Goal: Answer question/provide support

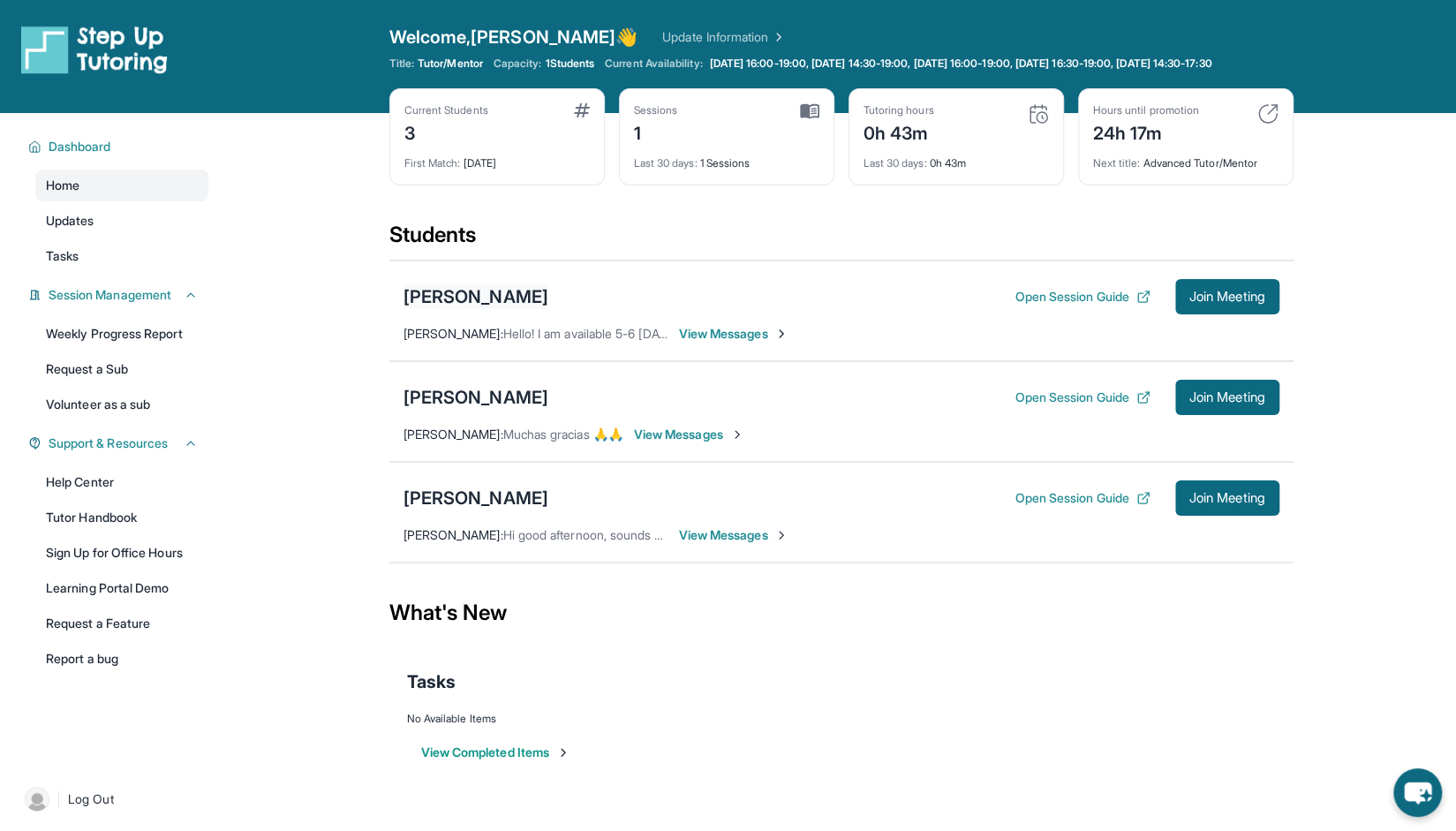
click at [481, 298] on div "[PERSON_NAME]" at bounding box center [476, 297] width 145 height 25
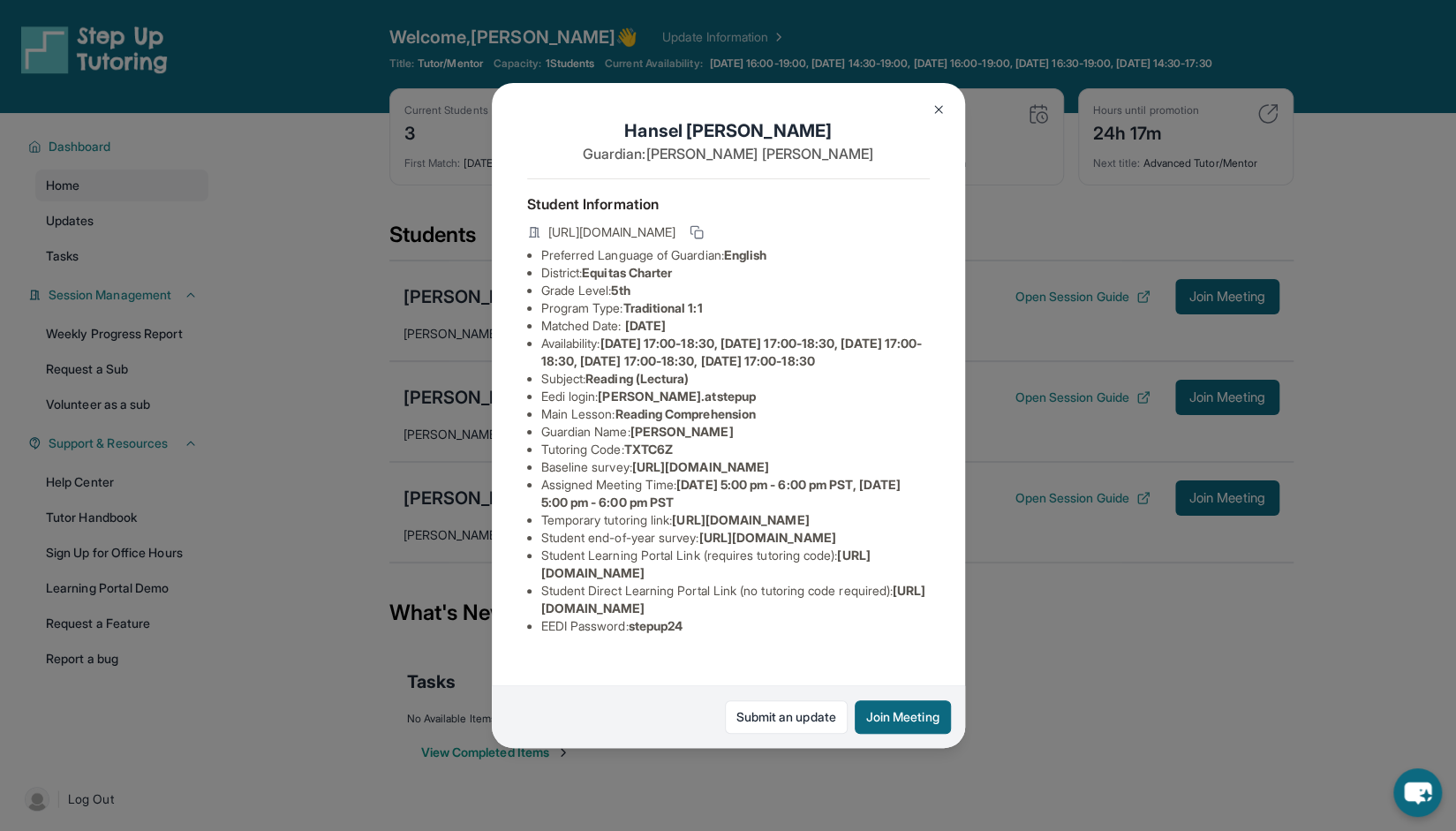
click at [940, 108] on img at bounding box center [938, 109] width 14 height 14
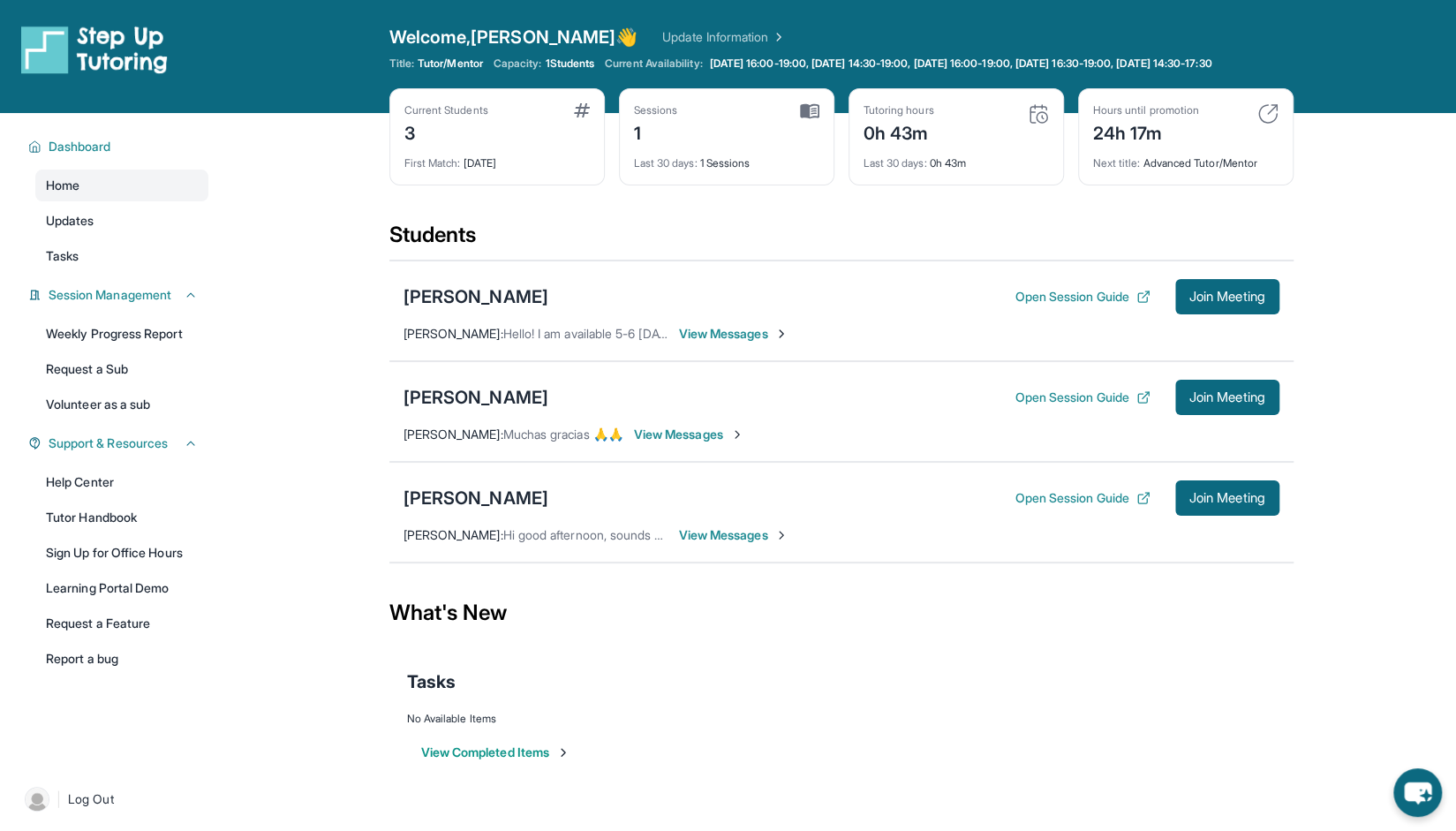
click at [673, 443] on span "View Messages" at bounding box center [688, 434] width 110 height 18
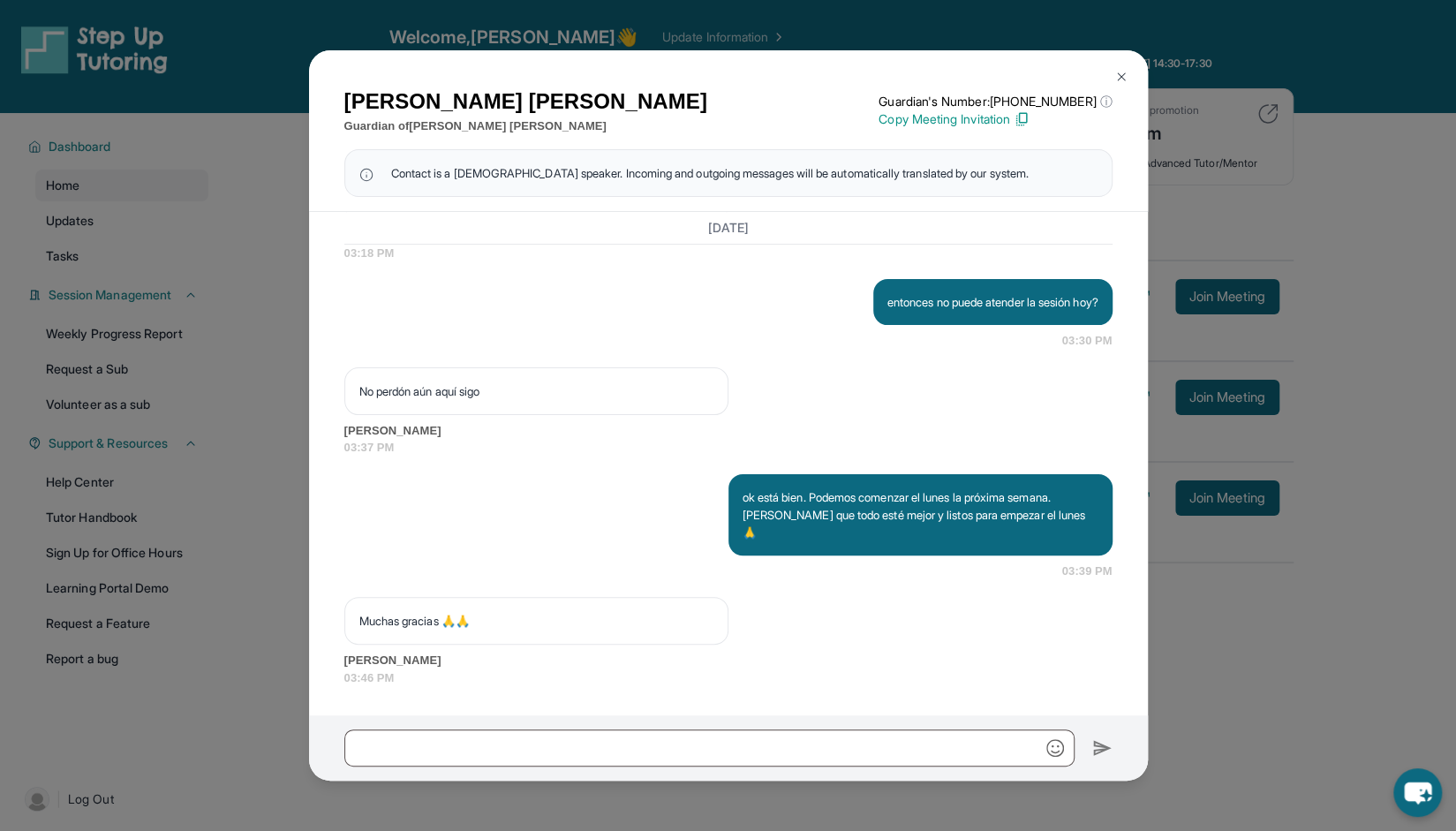
scroll to position [5019, 0]
click at [1124, 77] on img at bounding box center [1121, 77] width 14 height 14
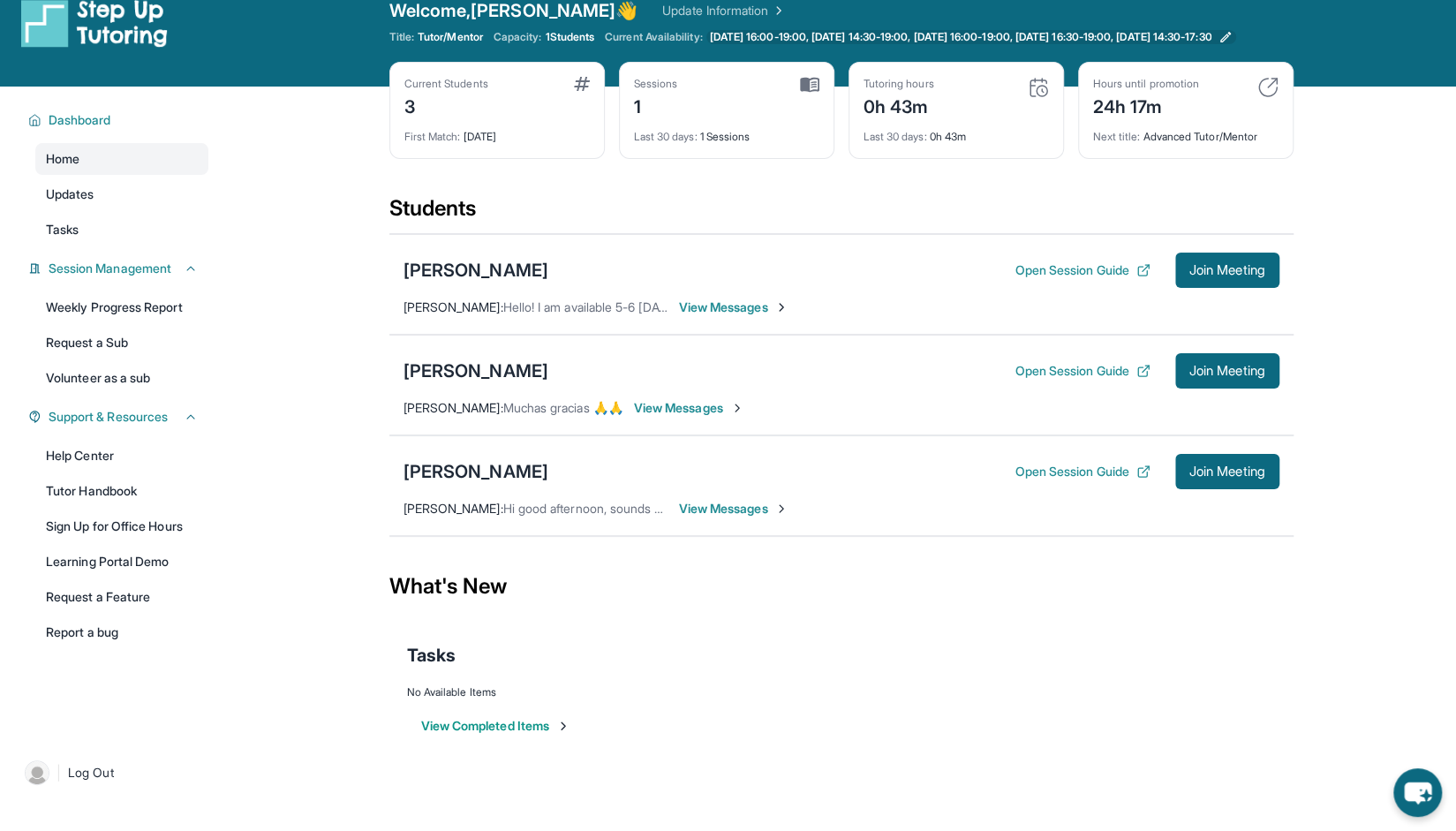
scroll to position [0, 0]
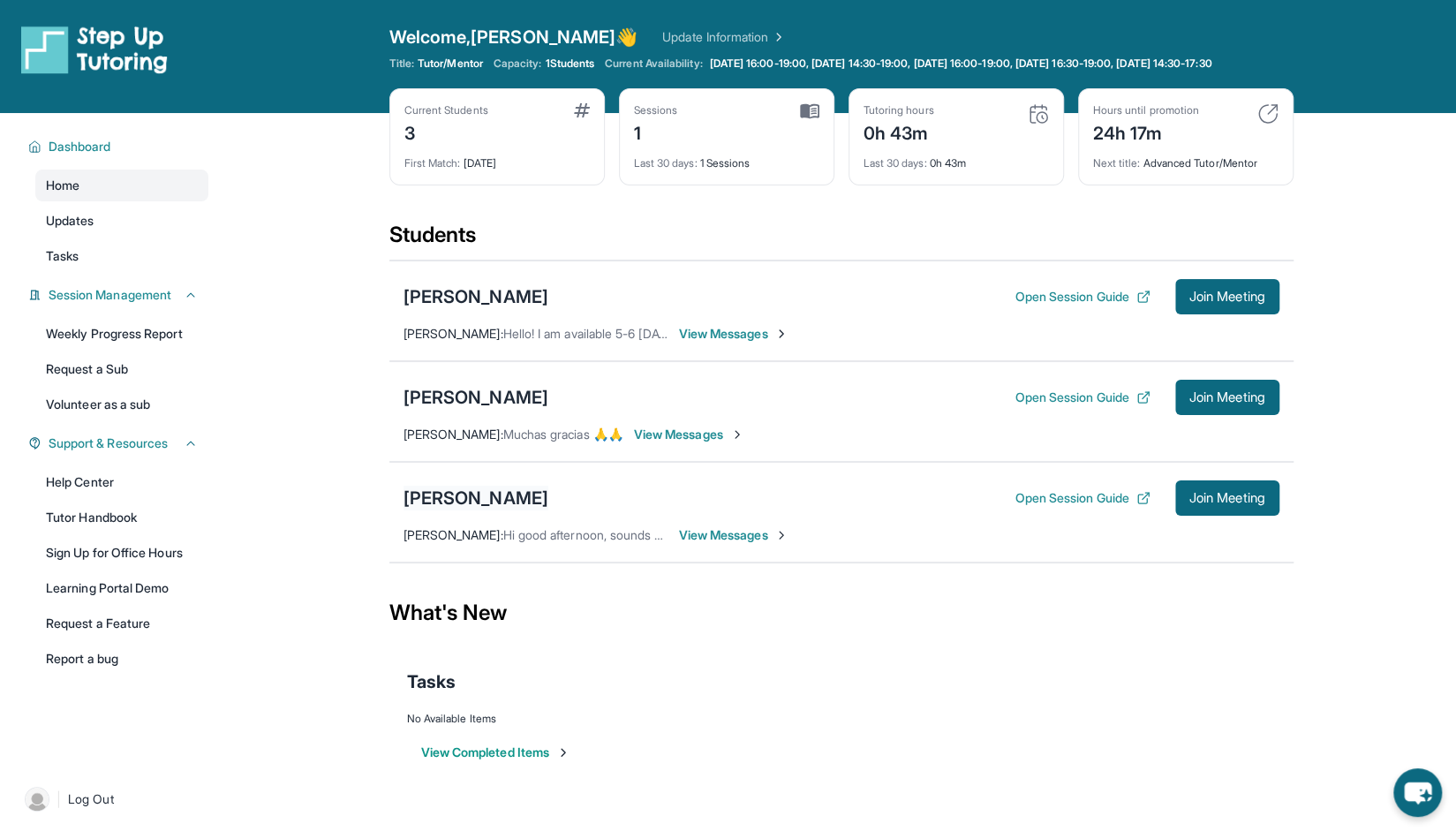
click at [504, 504] on div "[PERSON_NAME]" at bounding box center [476, 498] width 145 height 25
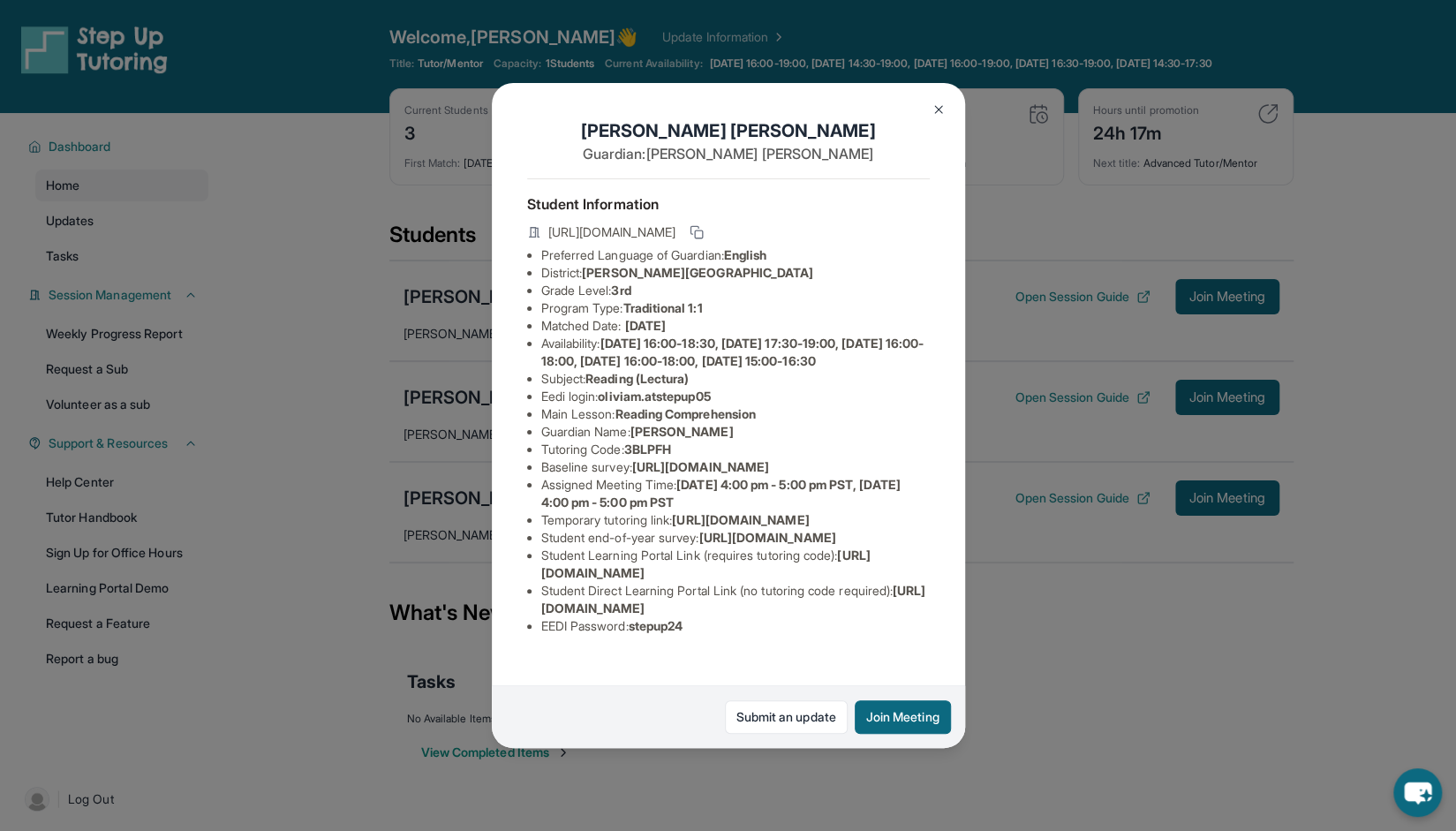
scroll to position [89, 0]
click at [608, 224] on span "https://student-portal.stepuptutoring.org/student/3BLPFH" at bounding box center [613, 232] width 127 height 18
click at [536, 226] on icon at bounding box center [534, 232] width 14 height 14
click at [532, 226] on icon at bounding box center [534, 232] width 14 height 14
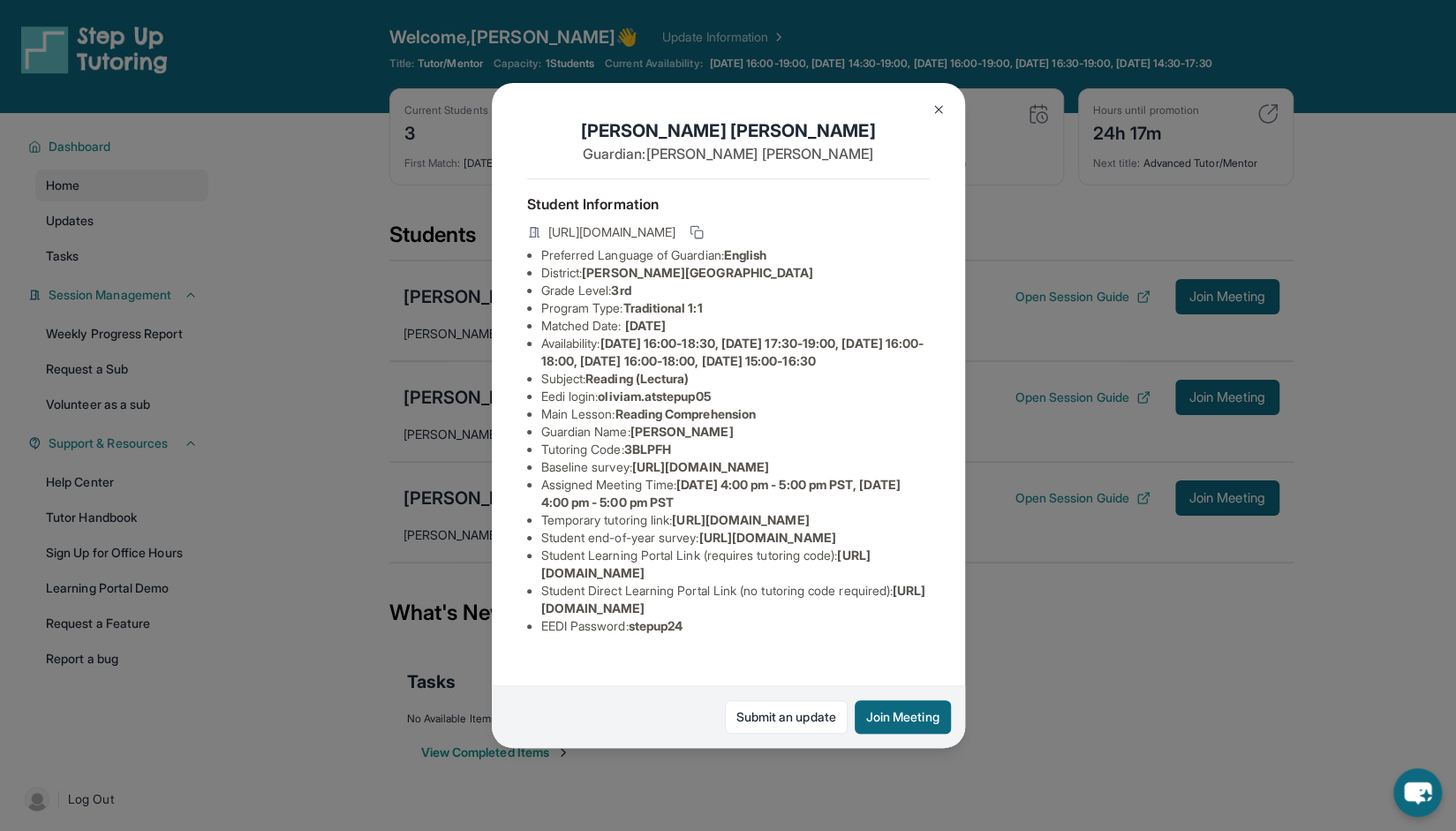
click at [951, 115] on button at bounding box center [939, 109] width 35 height 35
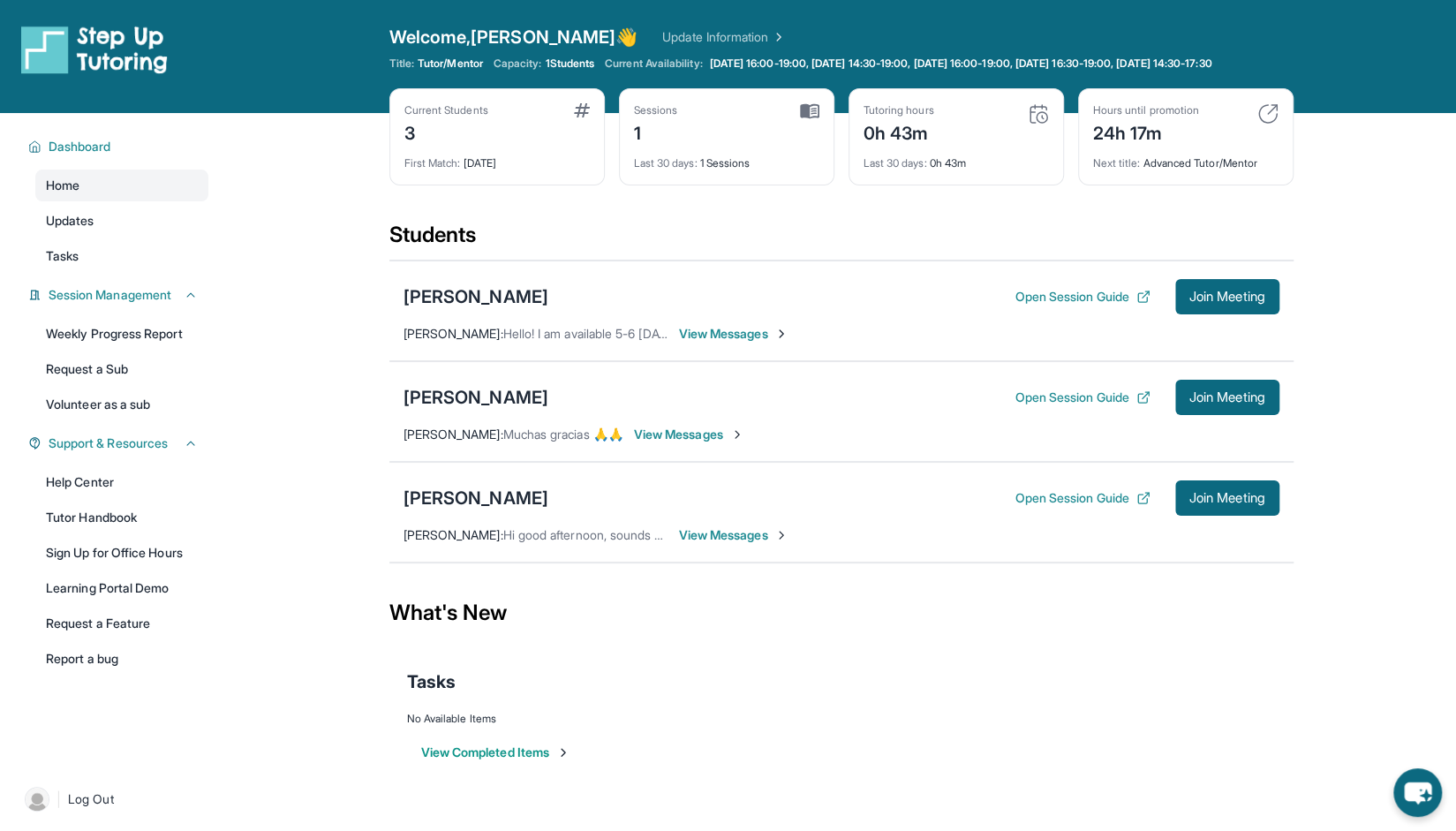
click at [690, 544] on span "View Messages" at bounding box center [734, 535] width 110 height 18
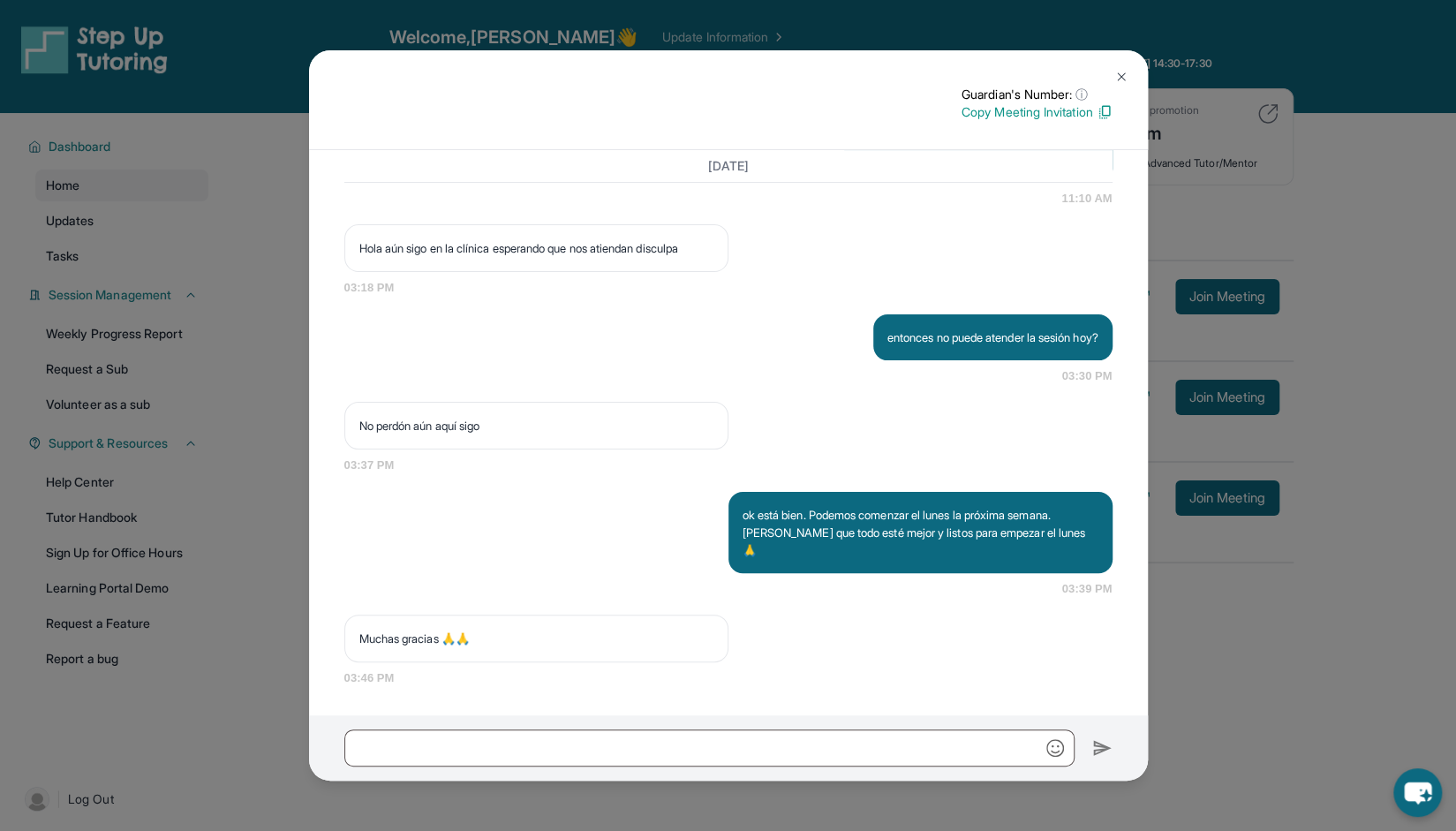
scroll to position [4649, 0]
click at [1116, 82] on img at bounding box center [1121, 77] width 14 height 14
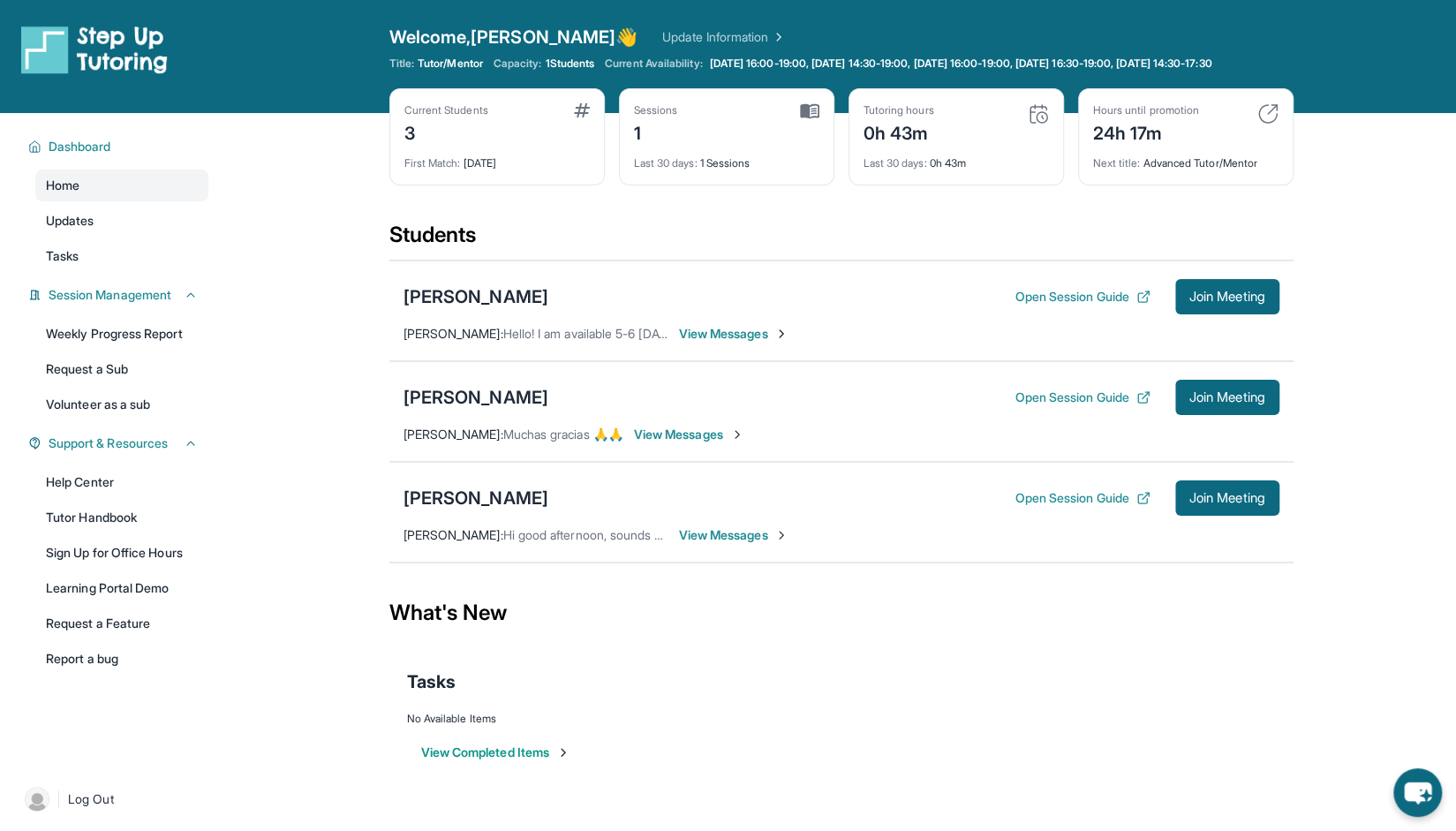
click at [686, 544] on span "View Messages" at bounding box center [734, 535] width 110 height 18
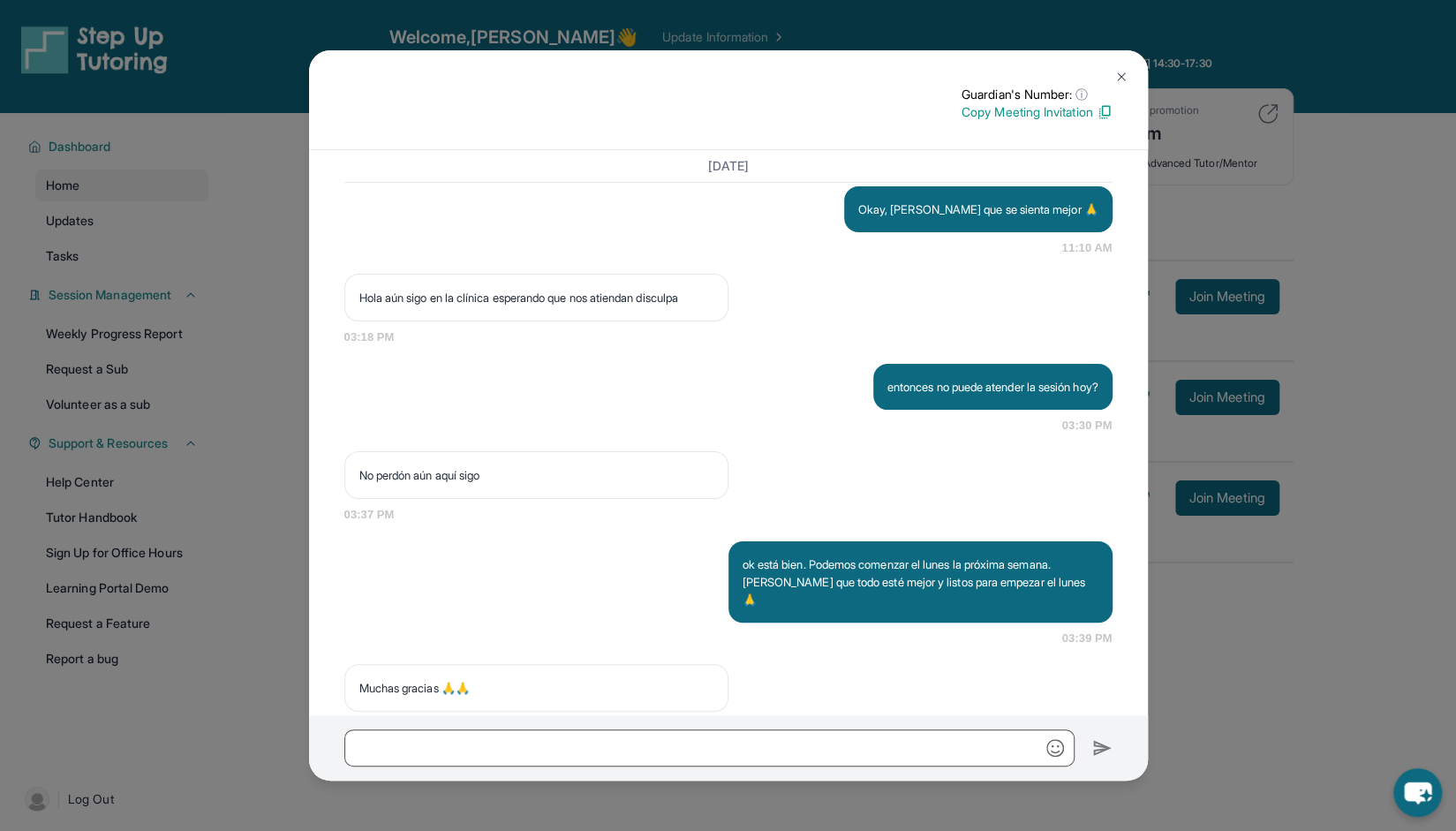
scroll to position [4560, 0]
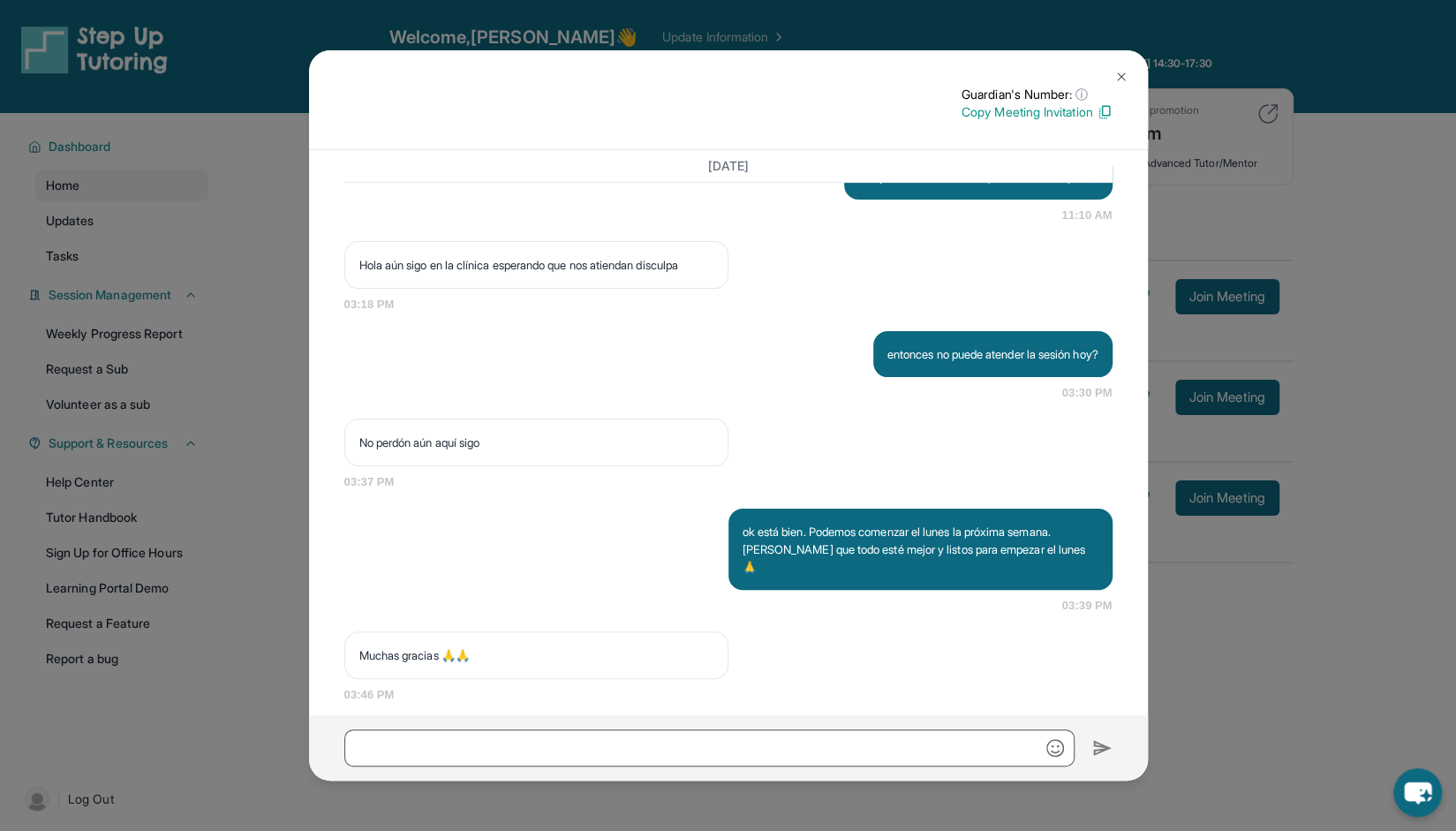
click at [1122, 63] on button at bounding box center [1122, 77] width 35 height 35
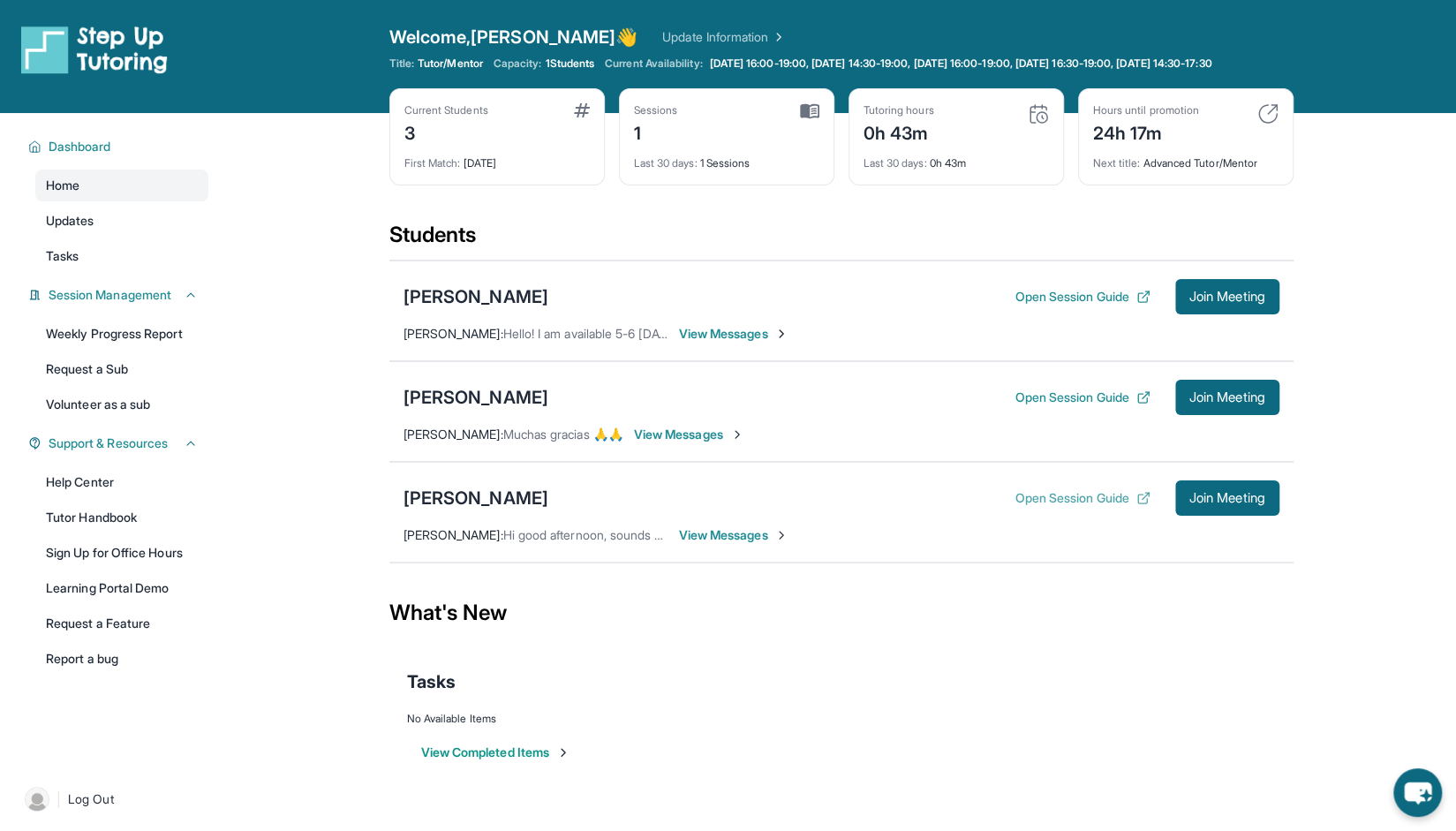
click at [1027, 505] on button "Open Session Guide" at bounding box center [1082, 498] width 135 height 18
click at [116, 530] on link "Tutor Handbook" at bounding box center [121, 518] width 173 height 31
